Goal: Transaction & Acquisition: Obtain resource

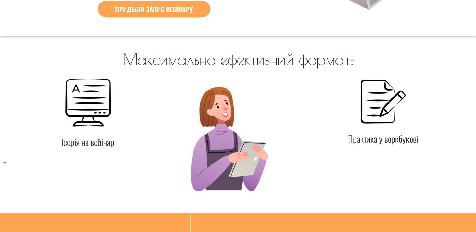
scroll to position [567, 0]
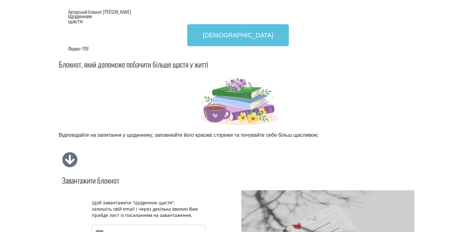
click at [243, 37] on e-page-transition at bounding box center [238, 116] width 476 height 232
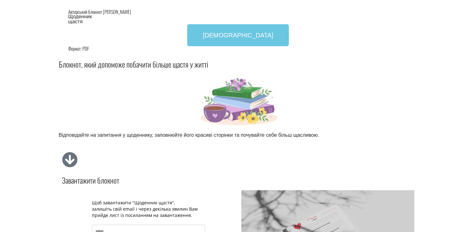
click at [237, 41] on link "[DEMOGRAPHIC_DATA]" at bounding box center [238, 35] width 102 height 22
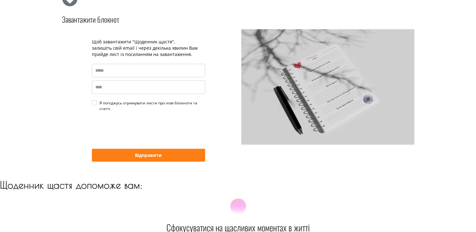
scroll to position [176, 0]
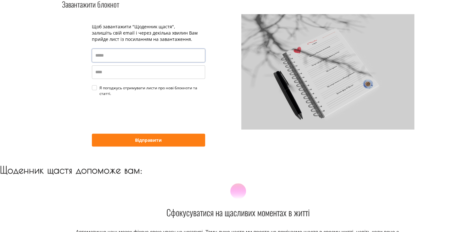
click at [116, 58] on input "email" at bounding box center [148, 56] width 113 height 14
type input "**********"
type input "*****"
click at [99, 88] on div "Я погоджусь отримувати листи про нові блокноти та статті." at bounding box center [152, 90] width 106 height 11
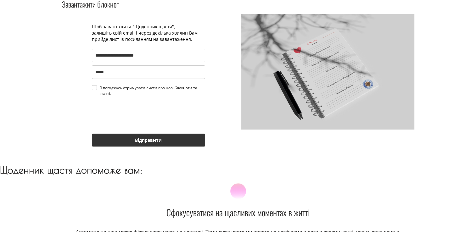
click at [128, 141] on button "Відправити" at bounding box center [148, 140] width 113 height 13
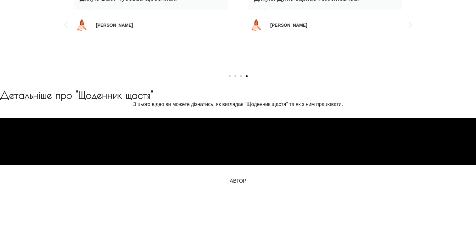
scroll to position [554, 0]
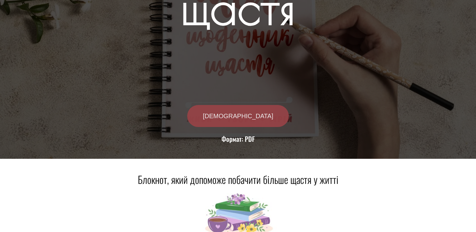
click at [240, 120] on link "[DEMOGRAPHIC_DATA]" at bounding box center [238, 116] width 102 height 22
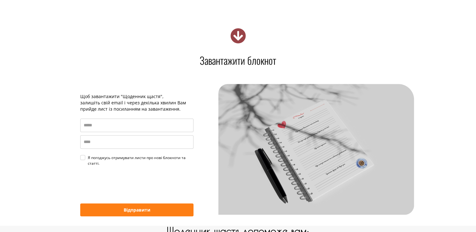
scroll to position [407, 0]
